Goal: Check status: Check status

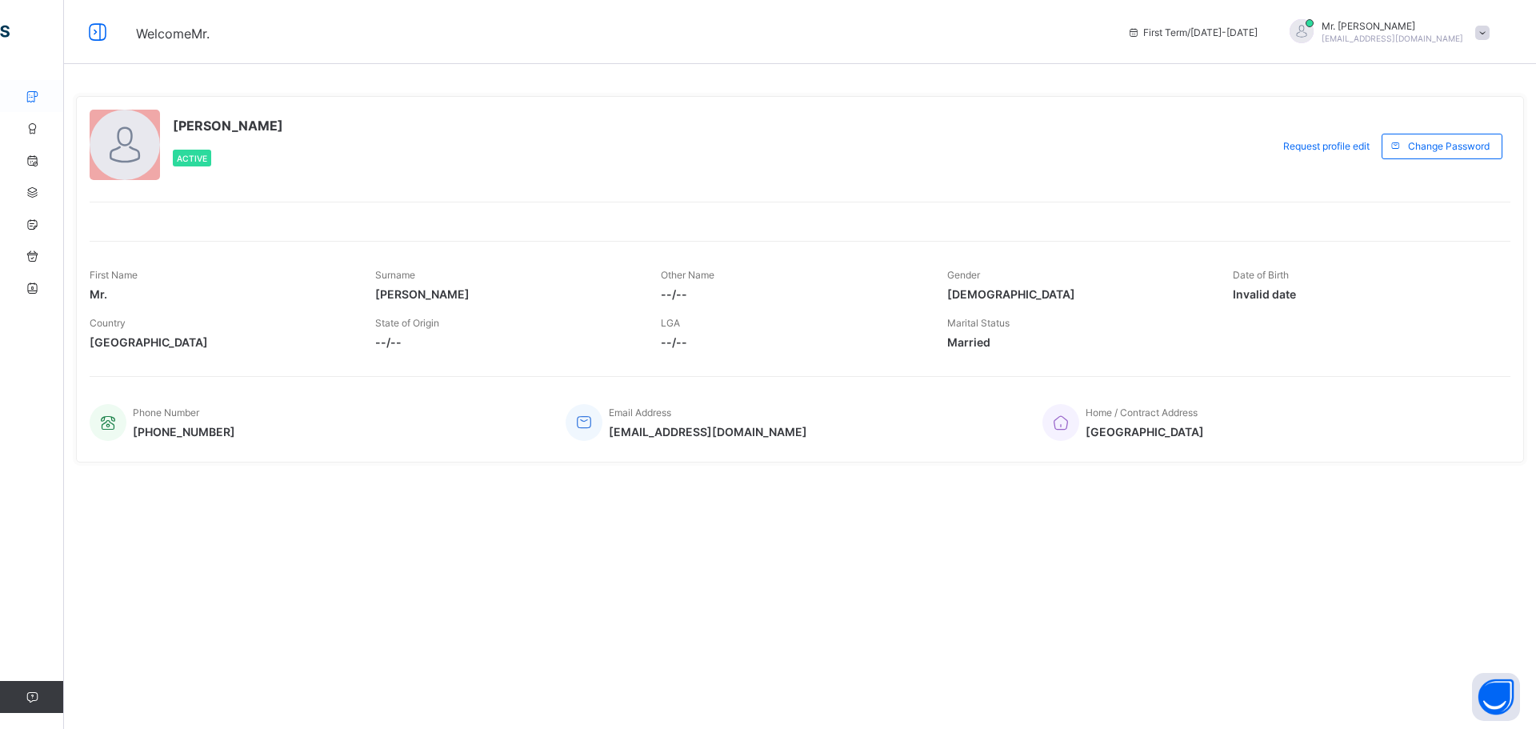
click at [31, 96] on icon at bounding box center [32, 96] width 64 height 12
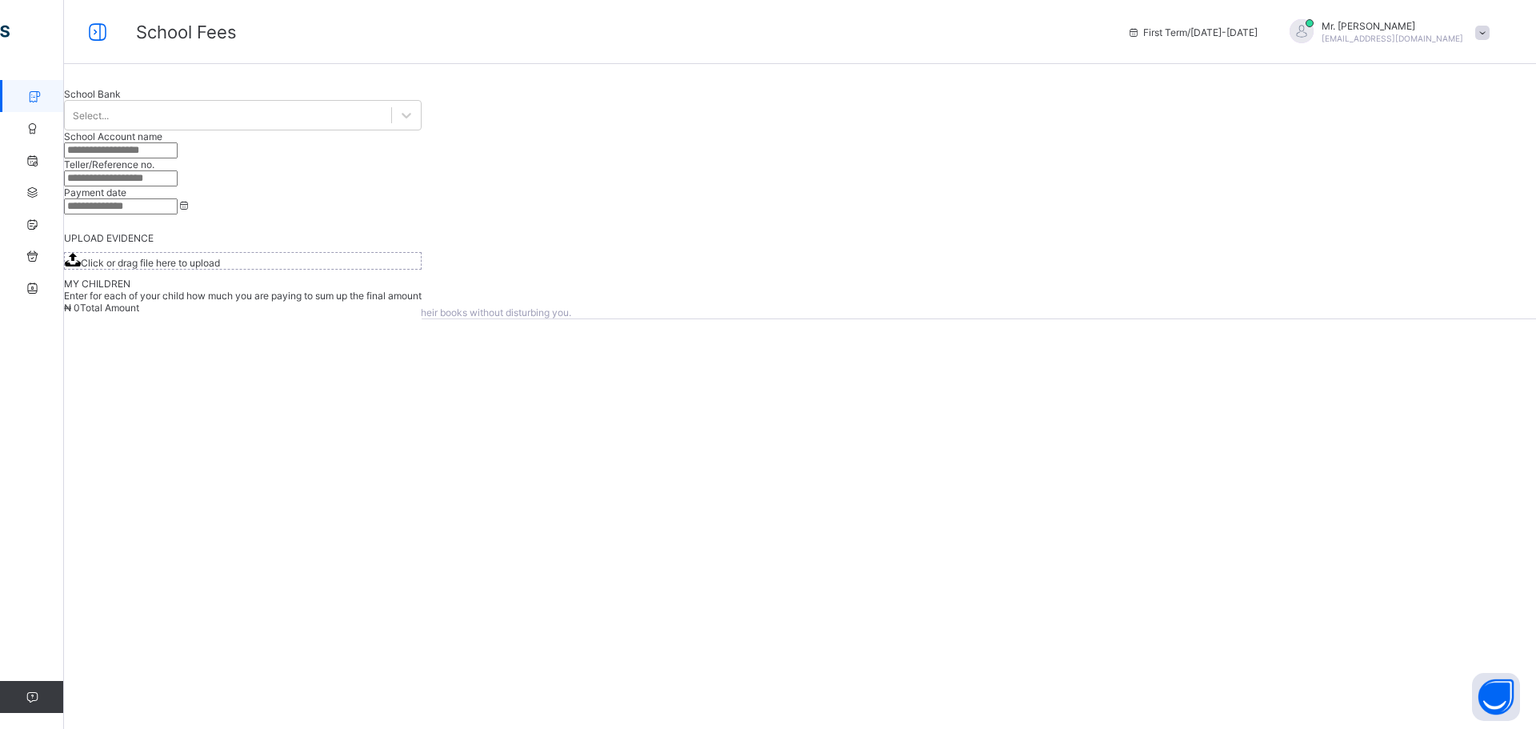
click at [0, 95] on link "School Fees" at bounding box center [96, 96] width 192 height 32
click at [1485, 31] on span at bounding box center [1482, 33] width 14 height 14
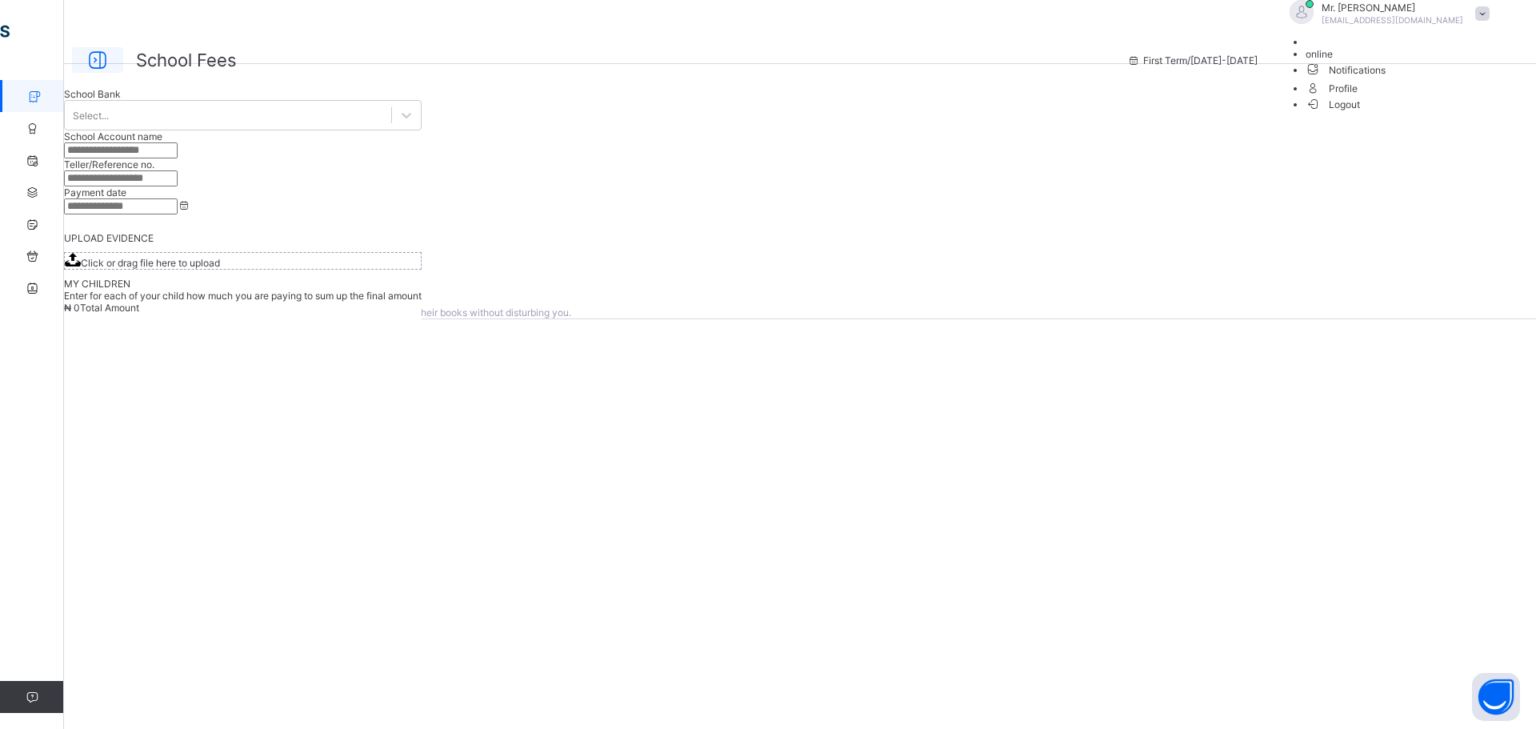
click at [90, 49] on icon at bounding box center [97, 60] width 27 height 23
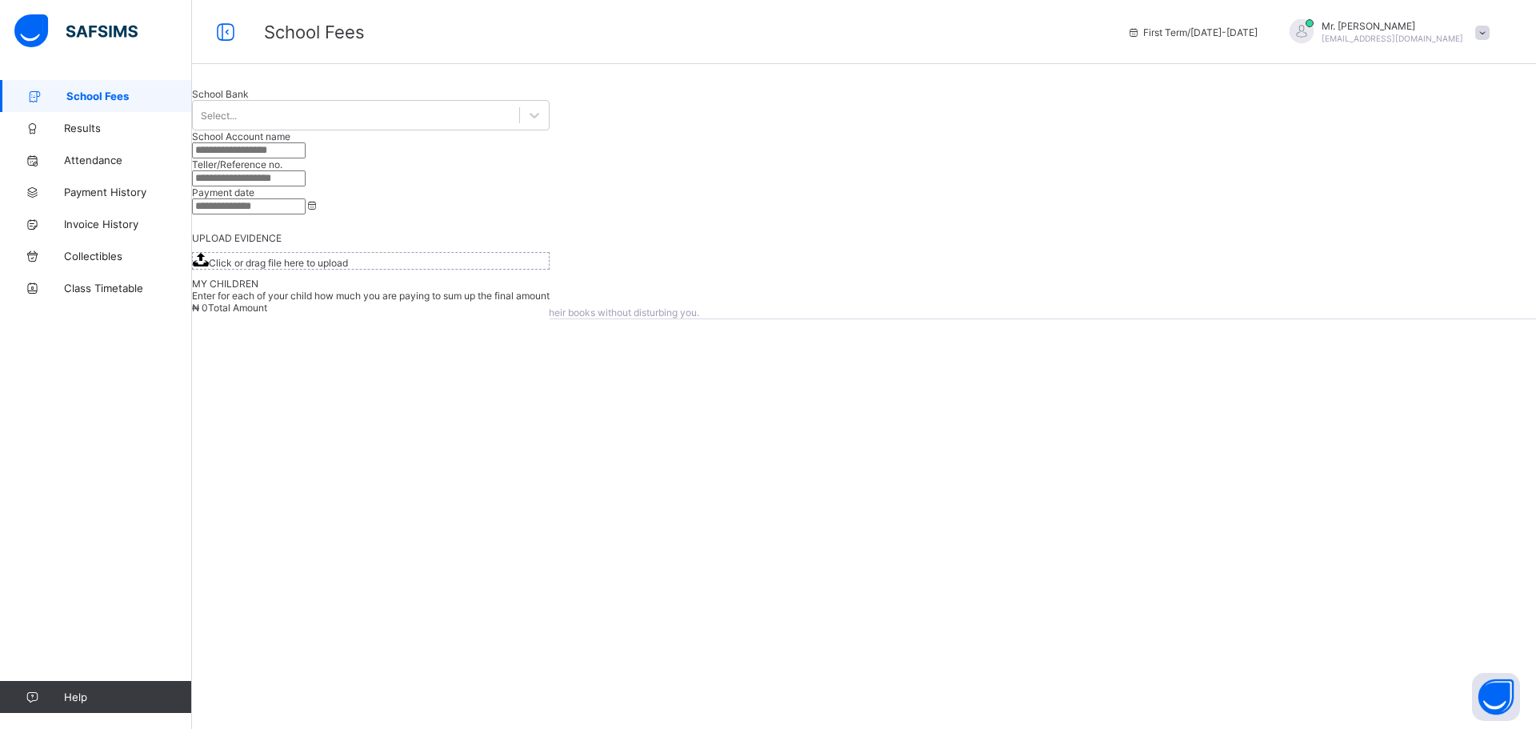
click at [111, 98] on span "School Fees" at bounding box center [129, 96] width 126 height 13
click at [98, 92] on span "School Fees" at bounding box center [129, 96] width 126 height 13
click at [106, 191] on span "Payment History" at bounding box center [128, 192] width 128 height 13
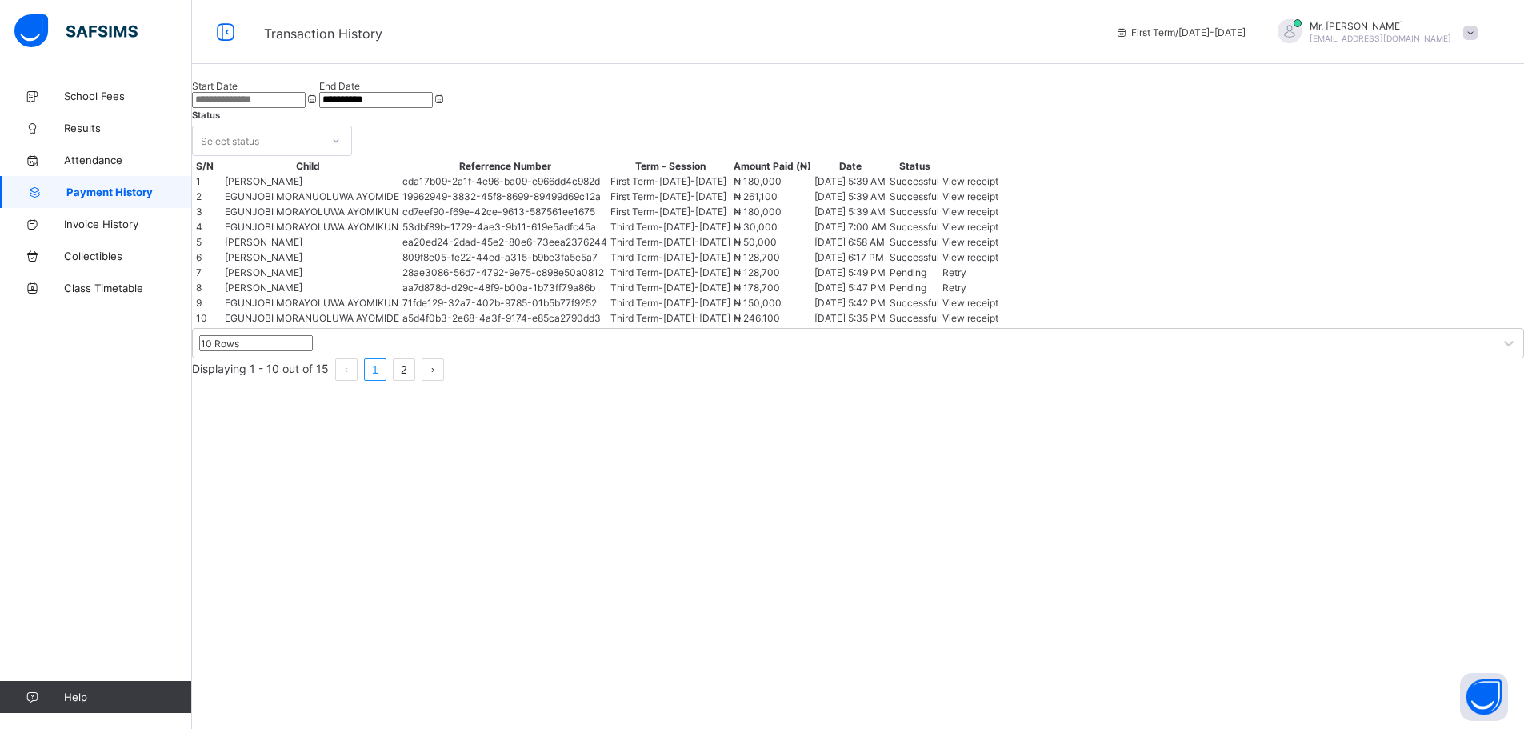
click at [0, 176] on link "Payment History" at bounding box center [96, 192] width 192 height 32
click at [98, 162] on span "Attendance" at bounding box center [128, 160] width 128 height 13
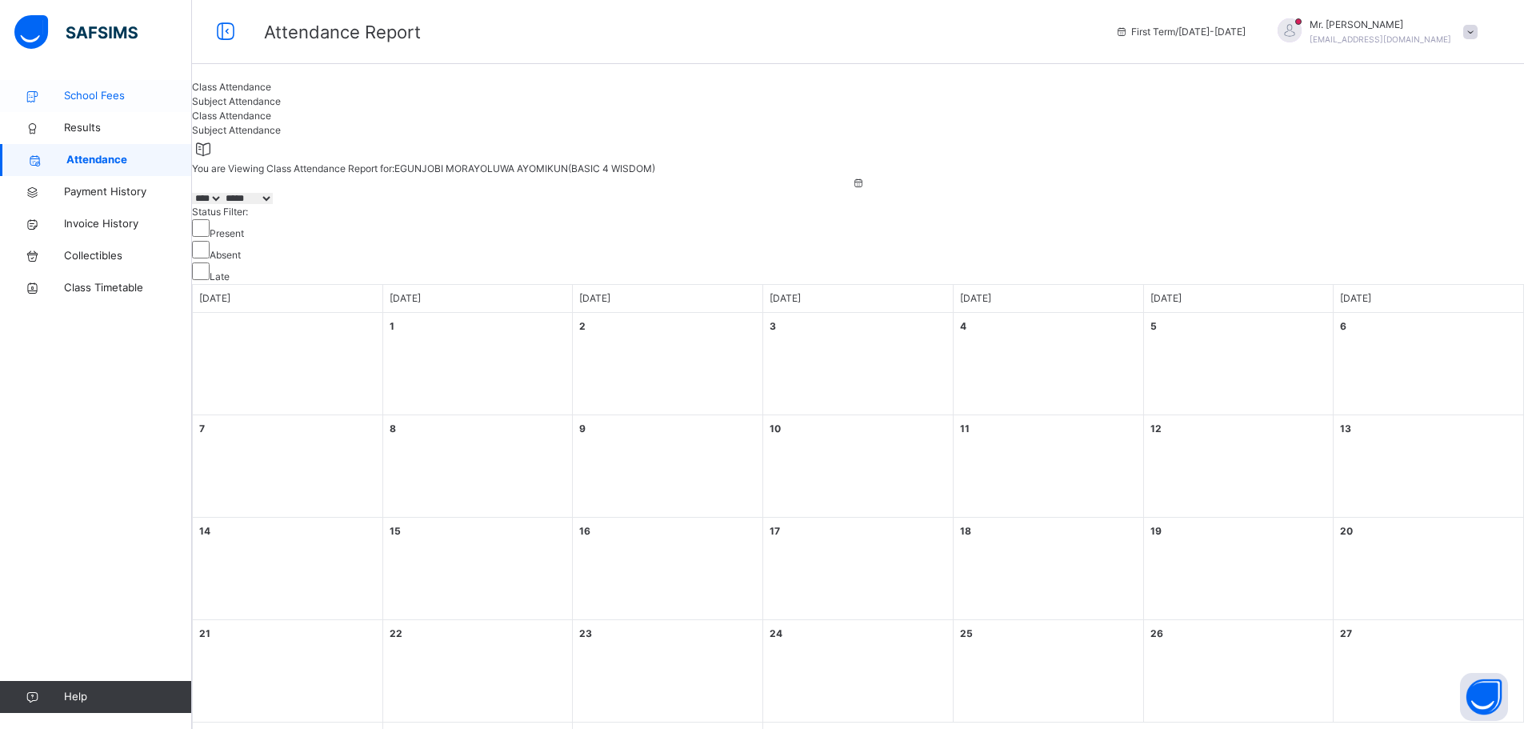
click at [100, 96] on span "School Fees" at bounding box center [128, 96] width 128 height 16
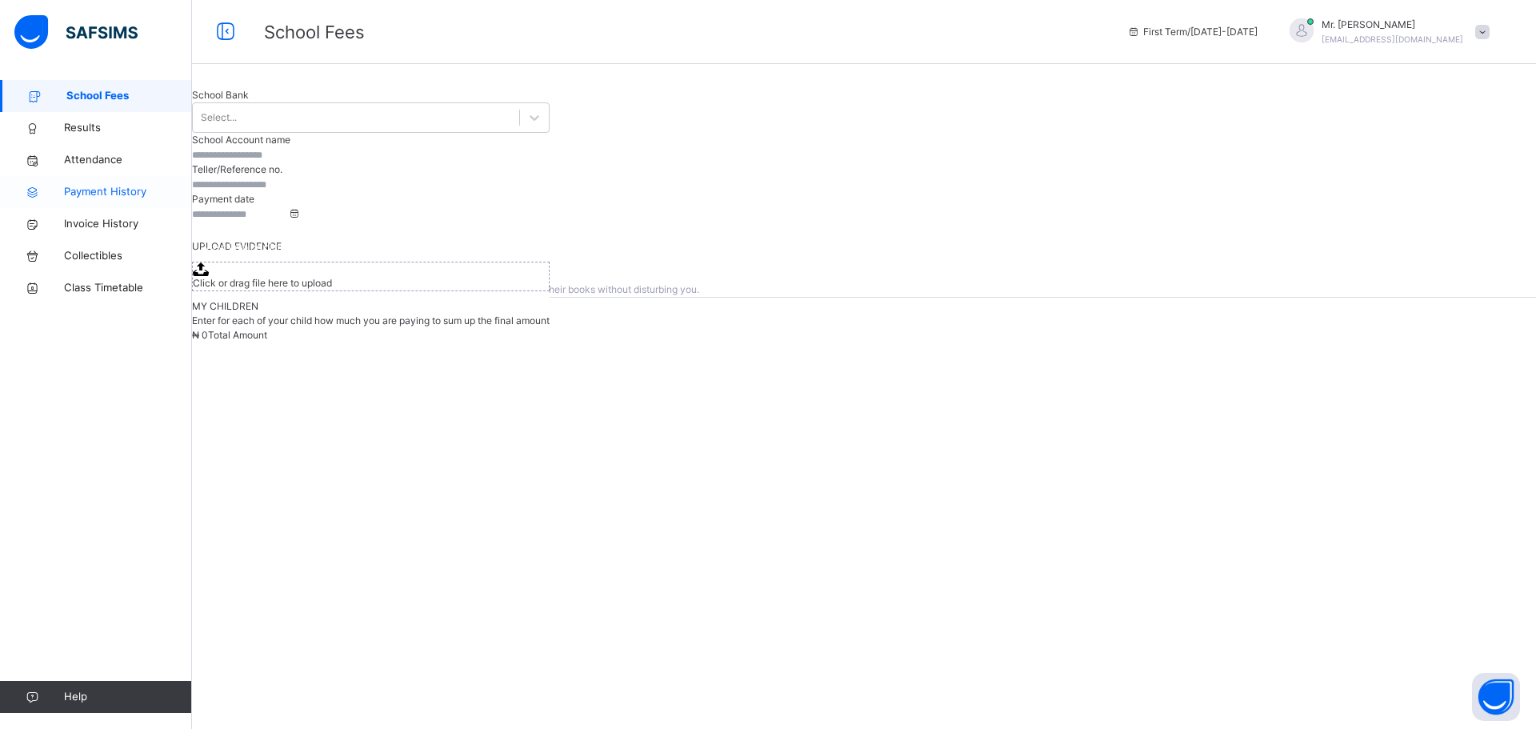
click at [114, 187] on span "Payment History" at bounding box center [128, 192] width 128 height 16
